Goal: Task Accomplishment & Management: Manage account settings

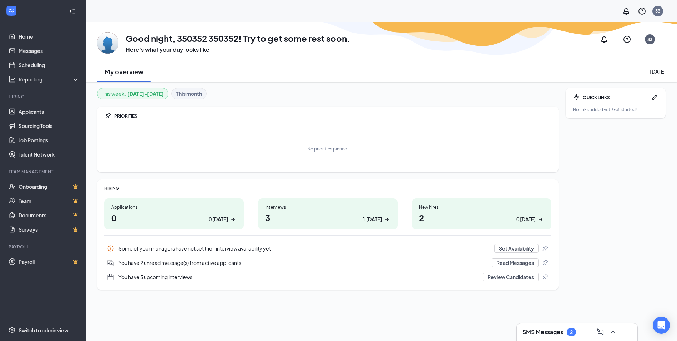
scroll to position [22, 0]
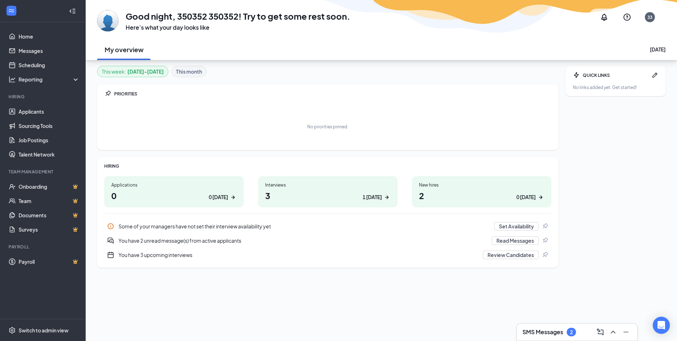
click at [480, 191] on h1 "2 0 today" at bounding box center [481, 195] width 125 height 12
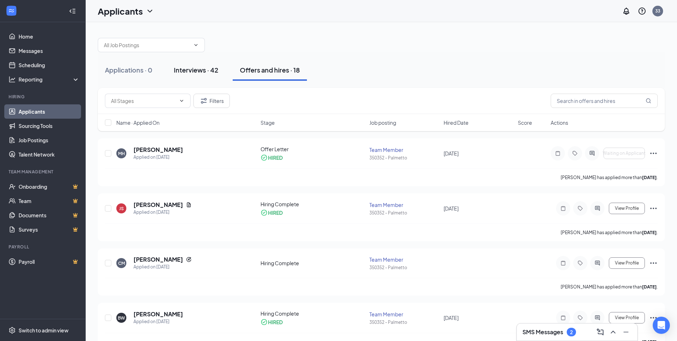
click at [201, 67] on div "Interviews · 42" at bounding box center [196, 69] width 45 height 9
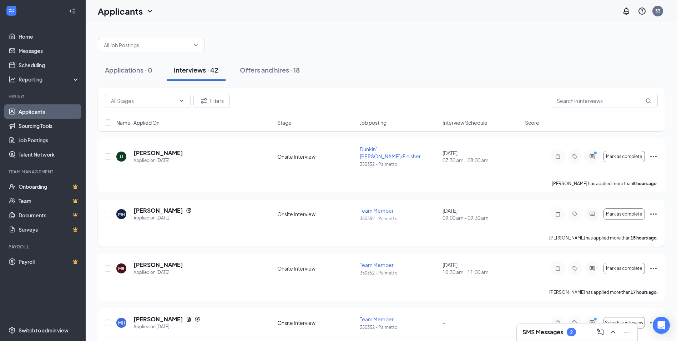
click at [656, 210] on icon "Ellipses" at bounding box center [653, 214] width 9 height 9
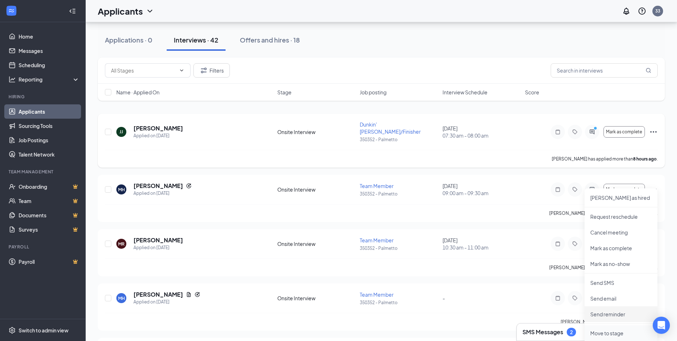
scroll to position [71, 0]
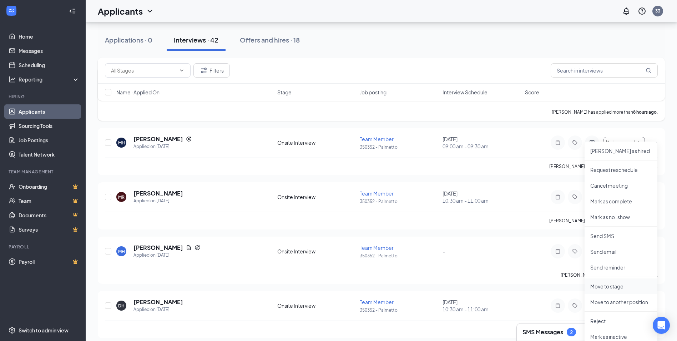
click at [613, 283] on p "Move to stage" at bounding box center [621, 285] width 61 height 7
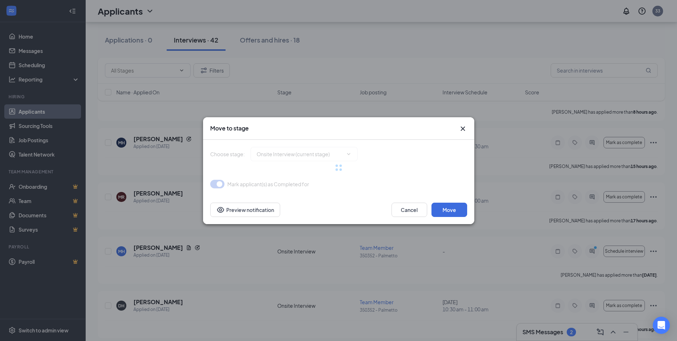
type input "Offer Letter (next stage)"
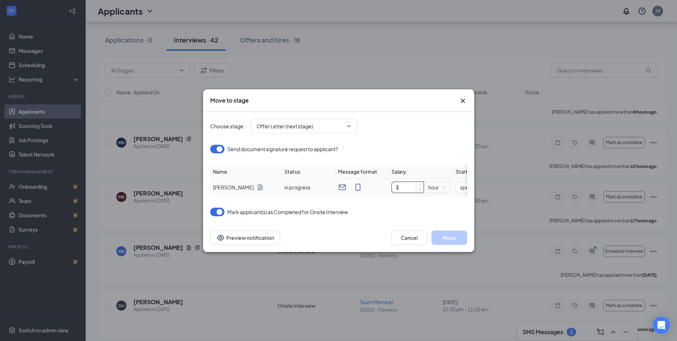
click at [410, 182] on input "$" at bounding box center [408, 187] width 32 height 11
type input "$ 13"
click at [448, 183] on input at bounding box center [434, 187] width 37 height 8
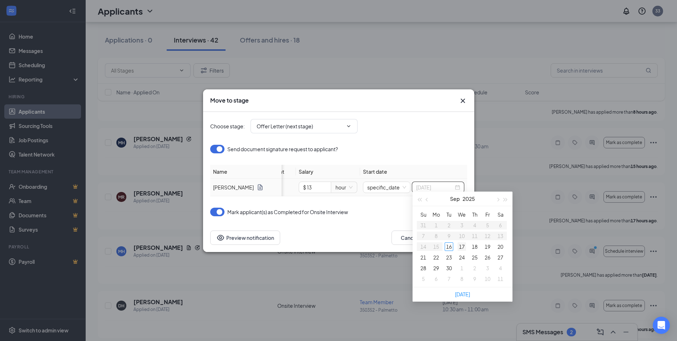
type input "[DATE]"
click at [464, 246] on div "17" at bounding box center [462, 246] width 9 height 9
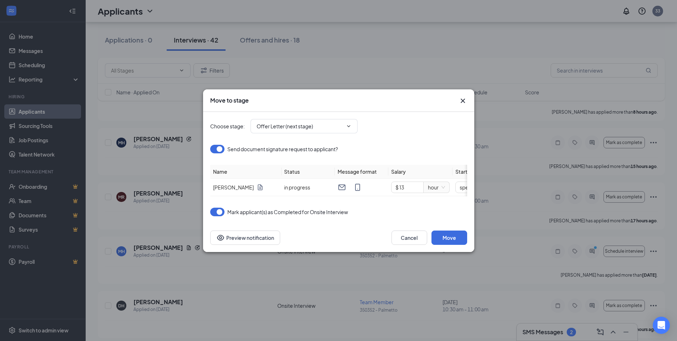
scroll to position [0, 0]
click at [421, 243] on button "Cancel" at bounding box center [410, 237] width 36 height 14
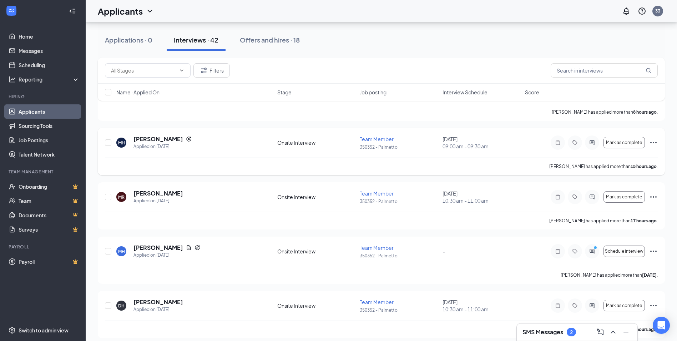
click at [652, 138] on icon "Ellipses" at bounding box center [653, 142] width 9 height 9
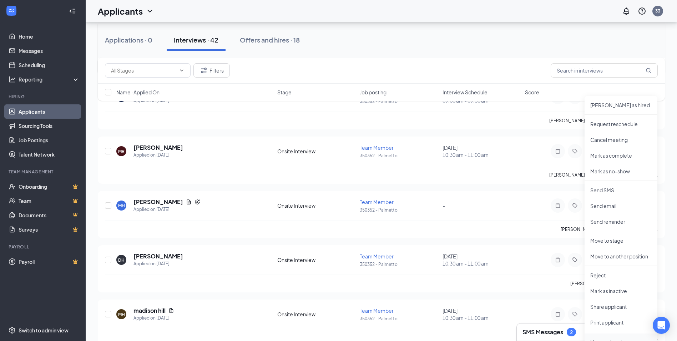
scroll to position [107, 0]
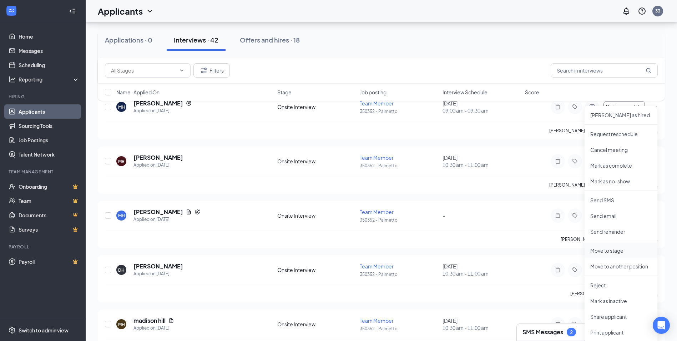
click at [619, 247] on p "Move to stage" at bounding box center [621, 250] width 61 height 7
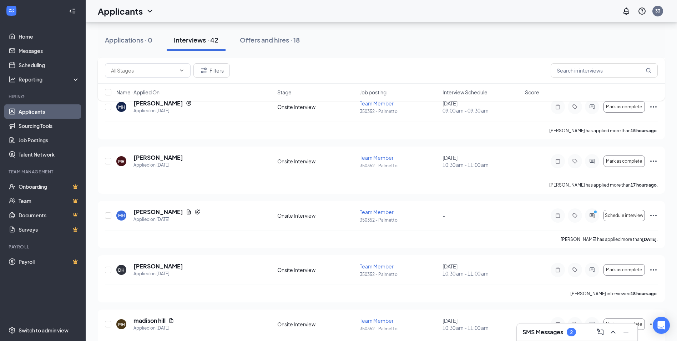
type input "Offer Letter (next stage)"
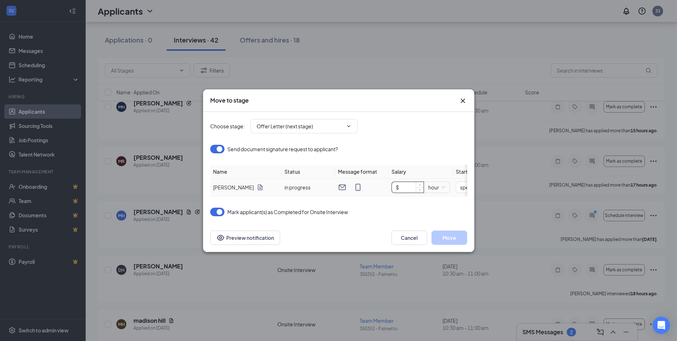
click at [413, 184] on input "$" at bounding box center [408, 187] width 32 height 11
type input "$ 13"
click at [438, 185] on input "[DATE]" at bounding box center [439, 187] width 37 height 8
click at [461, 185] on div at bounding box center [443, 187] width 44 height 8
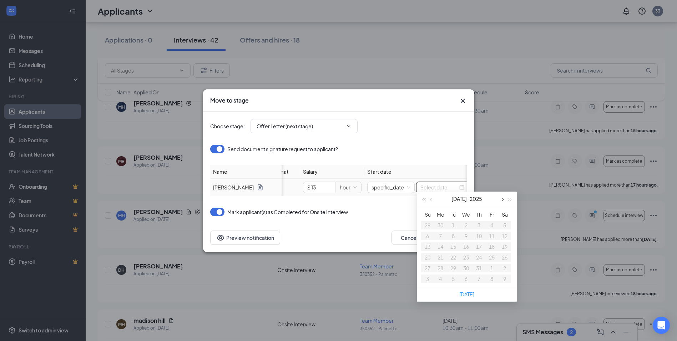
click at [504, 200] on button "button" at bounding box center [502, 198] width 8 height 14
type input "[DATE]"
click at [467, 244] on div "17" at bounding box center [466, 246] width 9 height 9
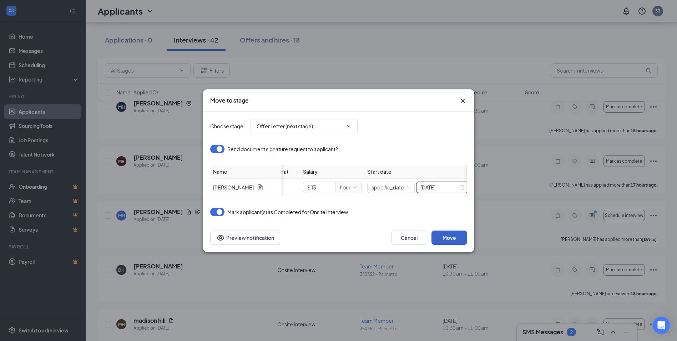
click at [445, 241] on button "Move" at bounding box center [450, 237] width 36 height 14
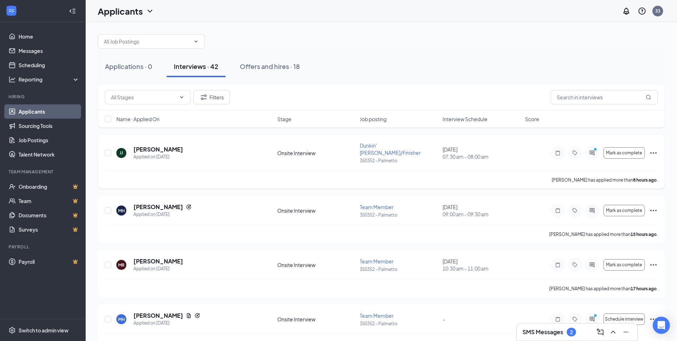
scroll to position [0, 0]
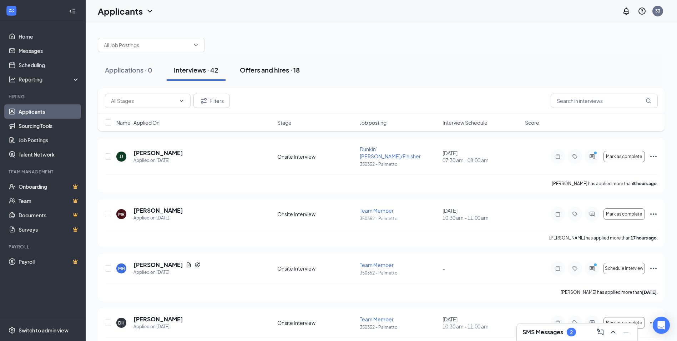
click at [261, 70] on div "Offers and hires · 18" at bounding box center [270, 69] width 60 height 9
